Goal: Find specific page/section: Find specific page/section

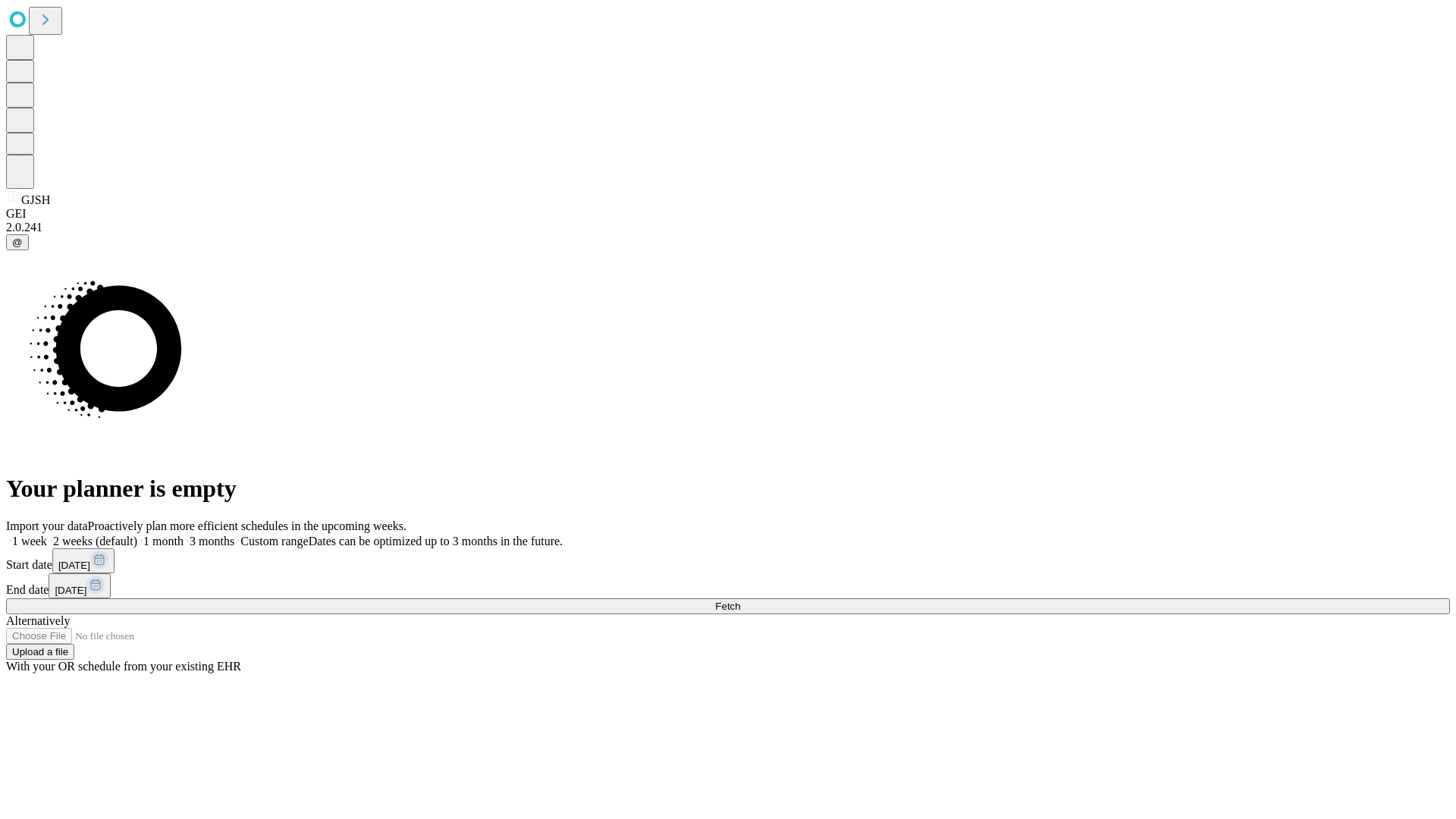
click at [740, 601] on span "Fetch" at bounding box center [728, 606] width 25 height 12
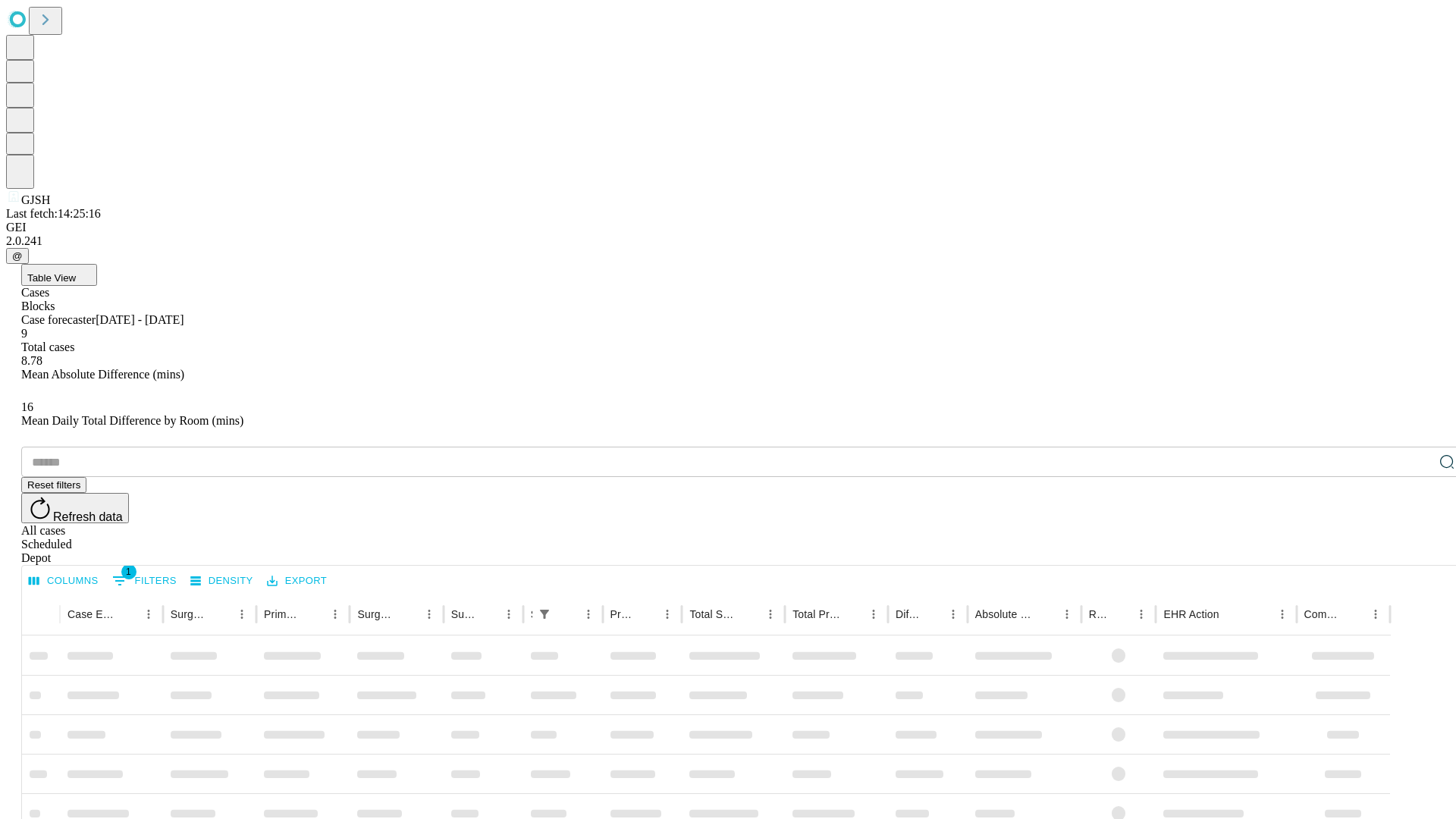
click at [76, 272] on span "Table View" at bounding box center [51, 278] width 49 height 12
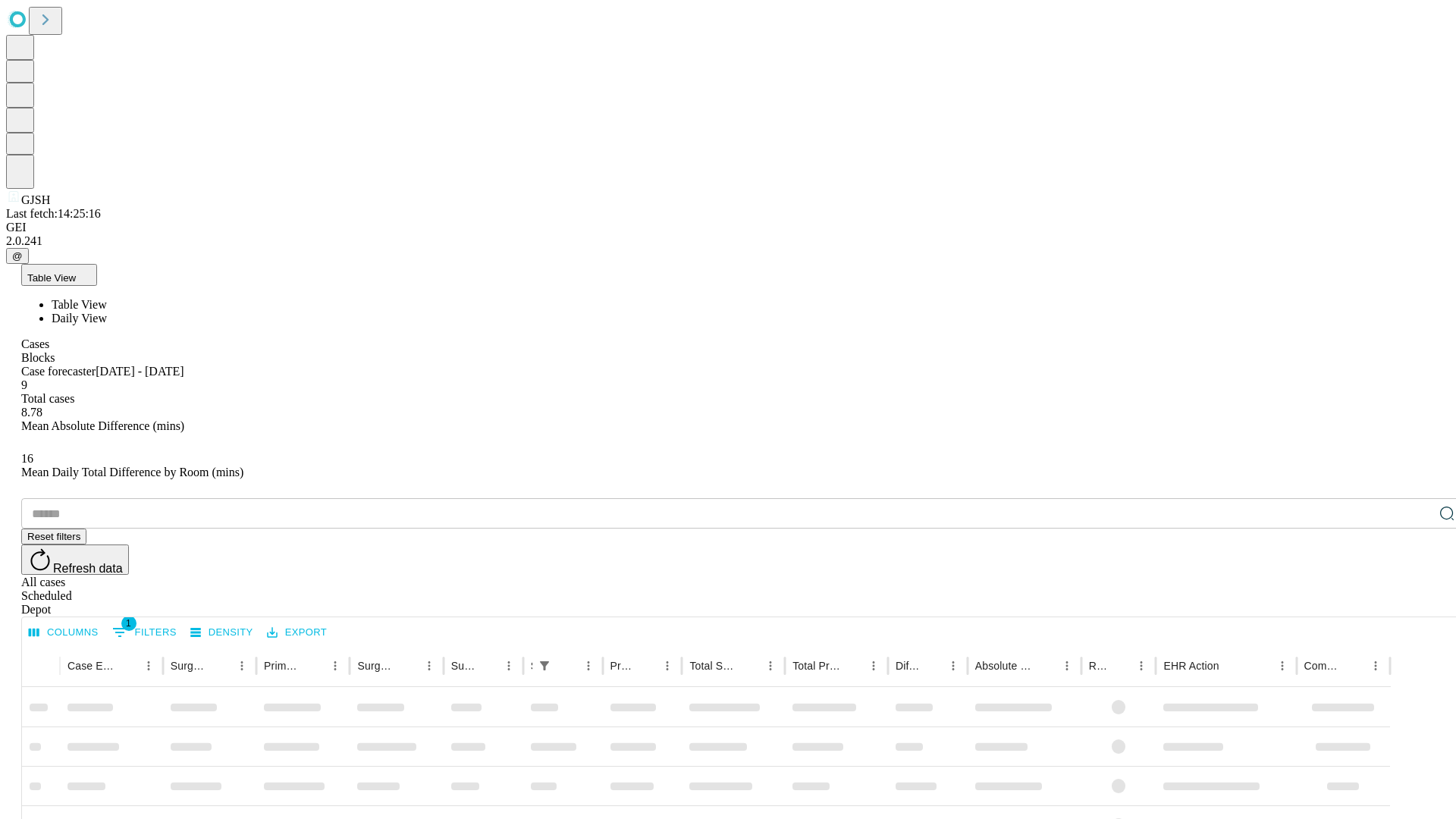
click at [107, 312] on span "Daily View" at bounding box center [79, 318] width 56 height 13
